Goal: Task Accomplishment & Management: Manage account settings

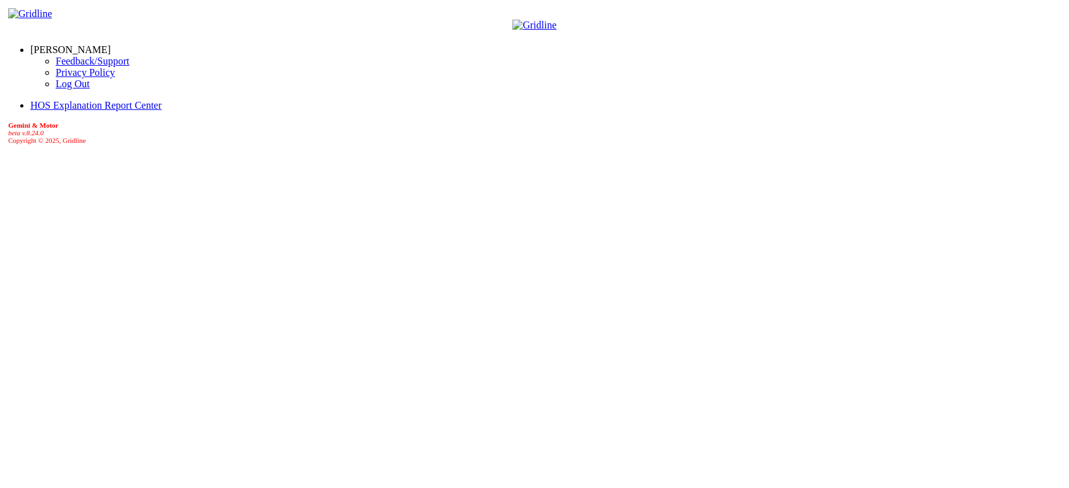
click at [107, 252] on div "[PERSON_NAME] Feedback/Support Privacy Policy Log Out HOS Explanation Report Ce…" at bounding box center [534, 249] width 1059 height 488
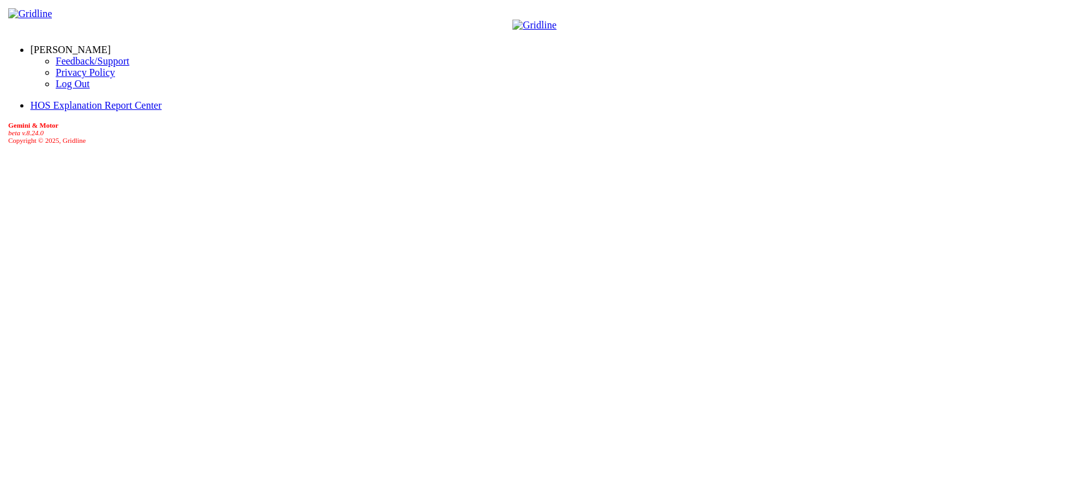
drag, startPoint x: 396, startPoint y: 14, endPoint x: 354, endPoint y: 14, distance: 42.4
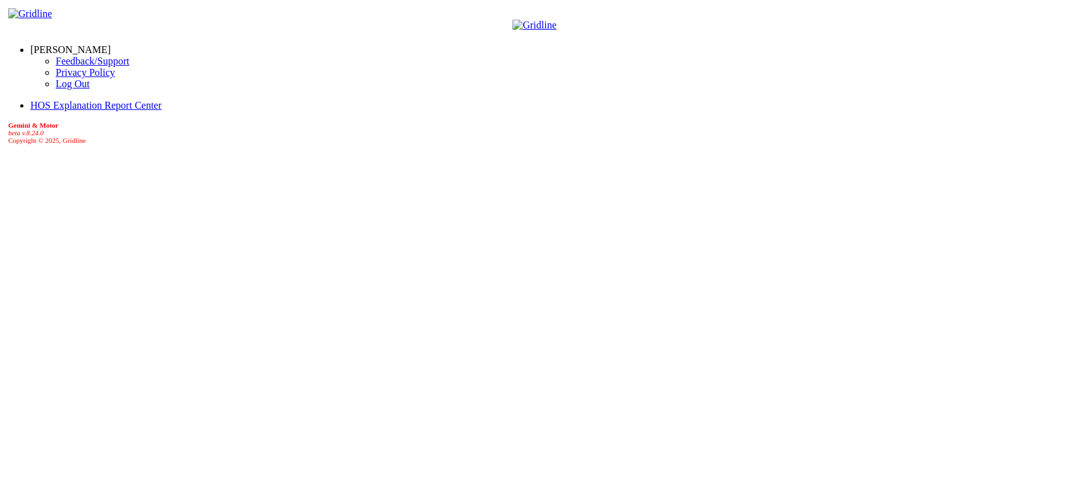
click at [104, 46] on link "[PERSON_NAME]" at bounding box center [70, 49] width 80 height 11
click at [56, 89] on link "Log Out" at bounding box center [73, 83] width 34 height 11
